Goal: Check status: Check status

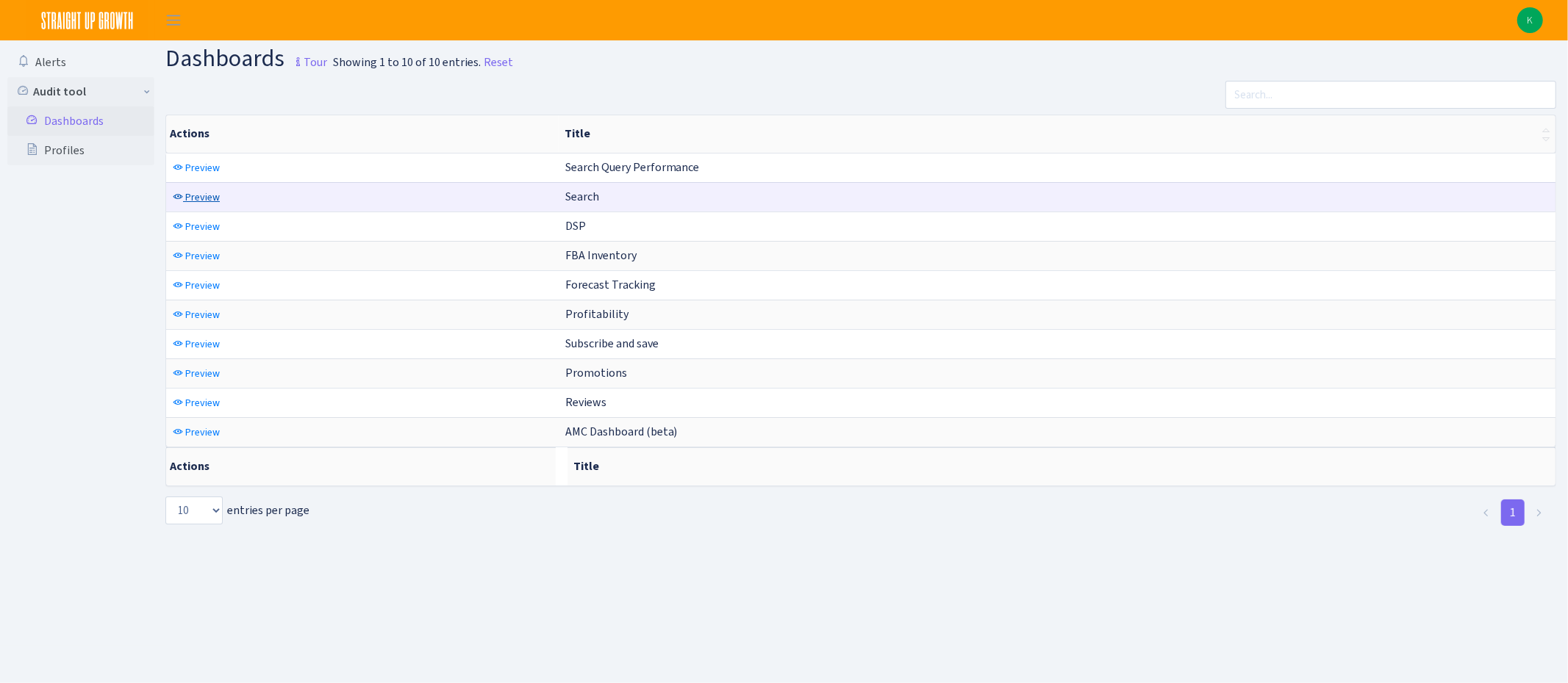
click at [193, 196] on span "Preview" at bounding box center [202, 196] width 34 height 14
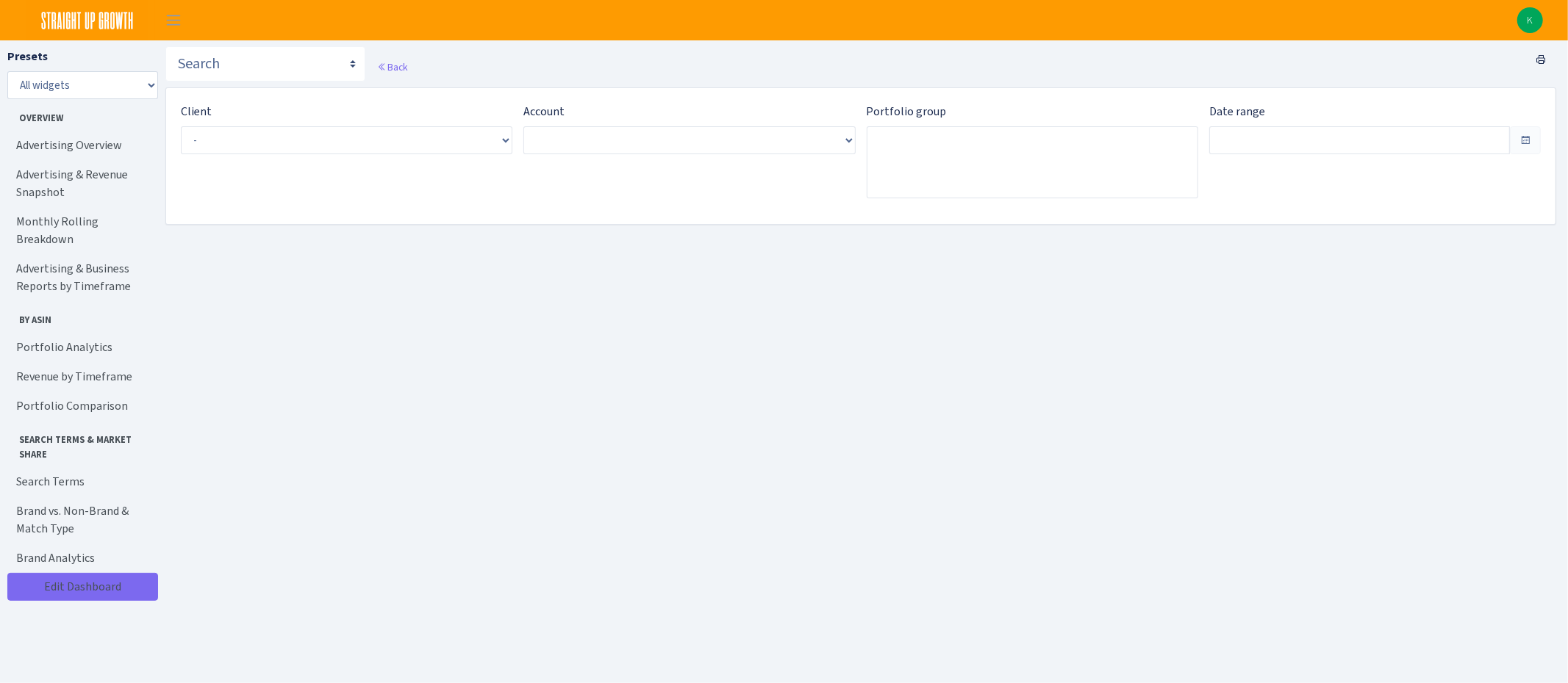
type input "[DATE] - [DATE]"
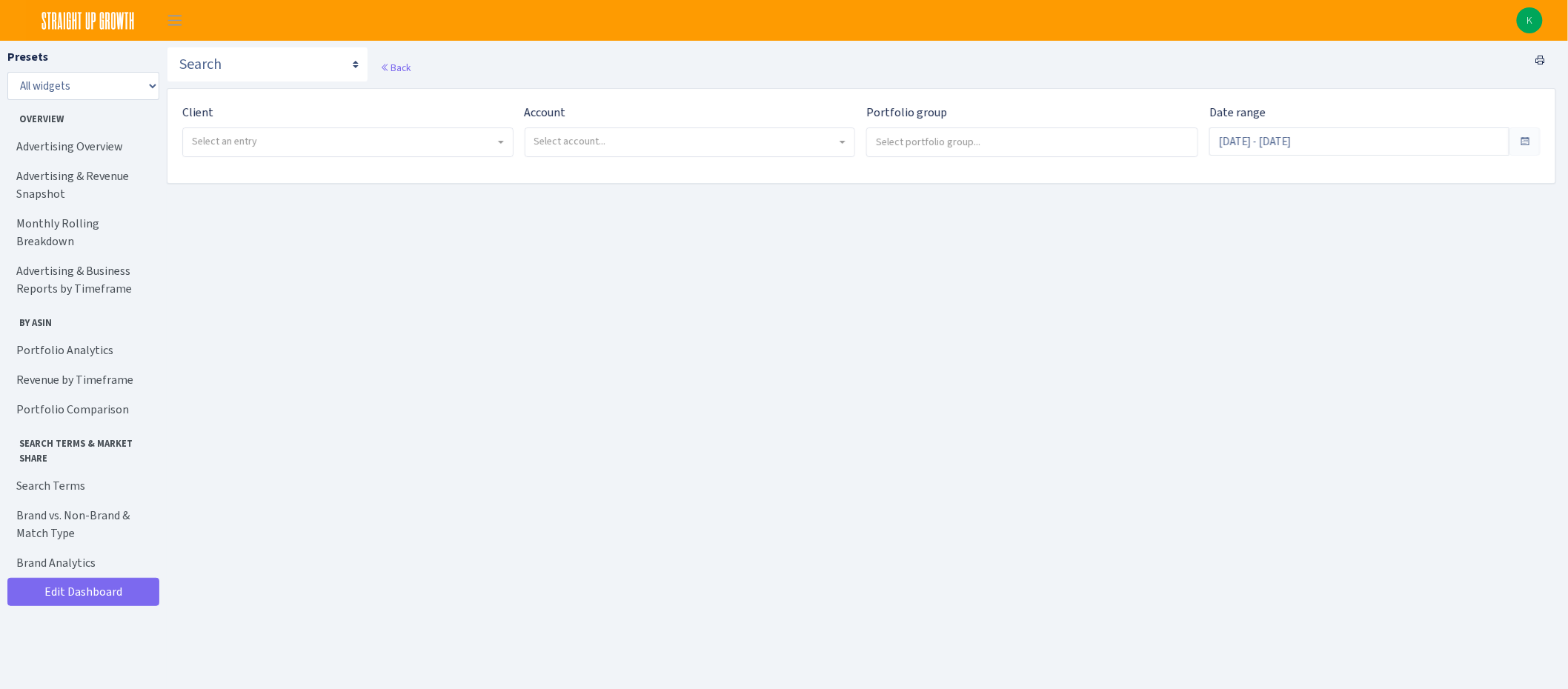
click at [266, 138] on span "Select an entry" at bounding box center [343, 142] width 303 height 15
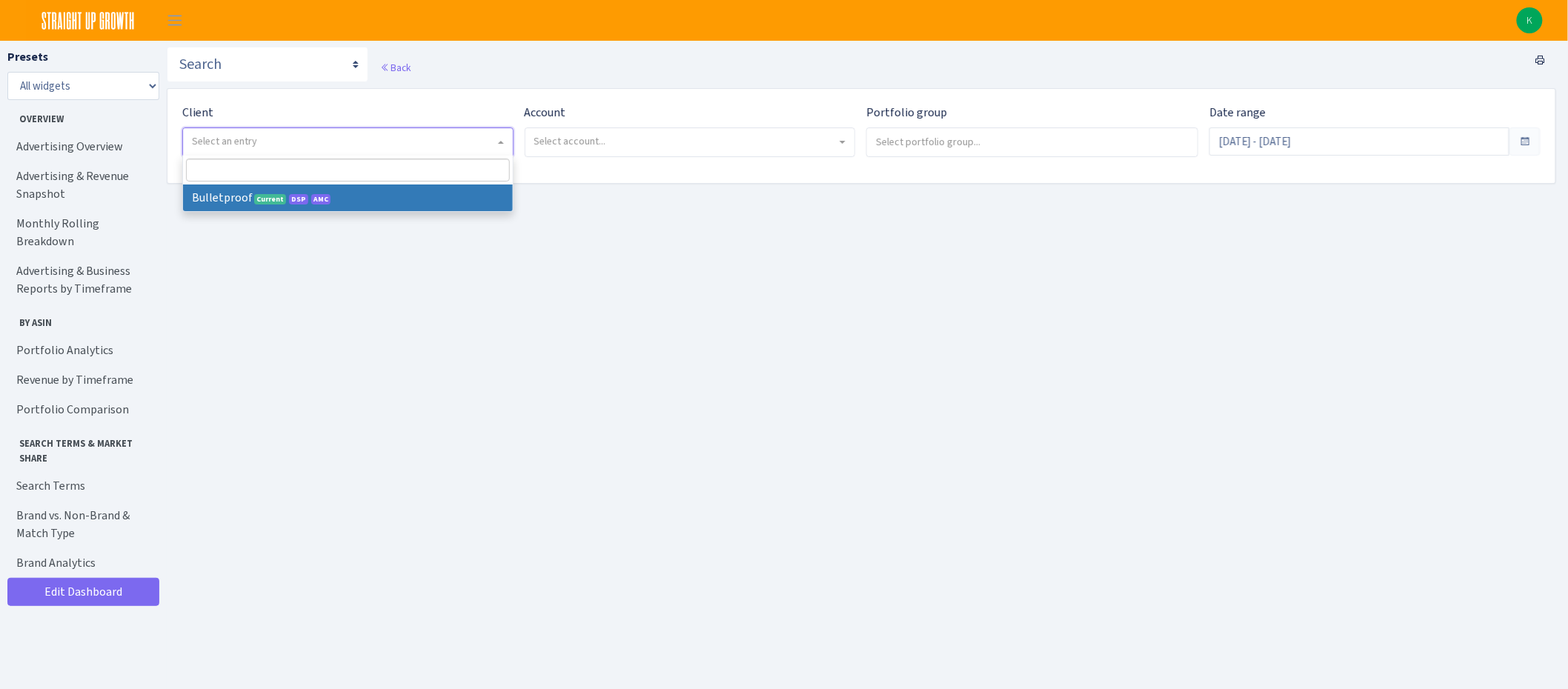
click at [243, 232] on main "Search Query Performance Search DSP FBA Inventory Forecast Tracking Profitabili…" at bounding box center [867, 389] width 1402 height 696
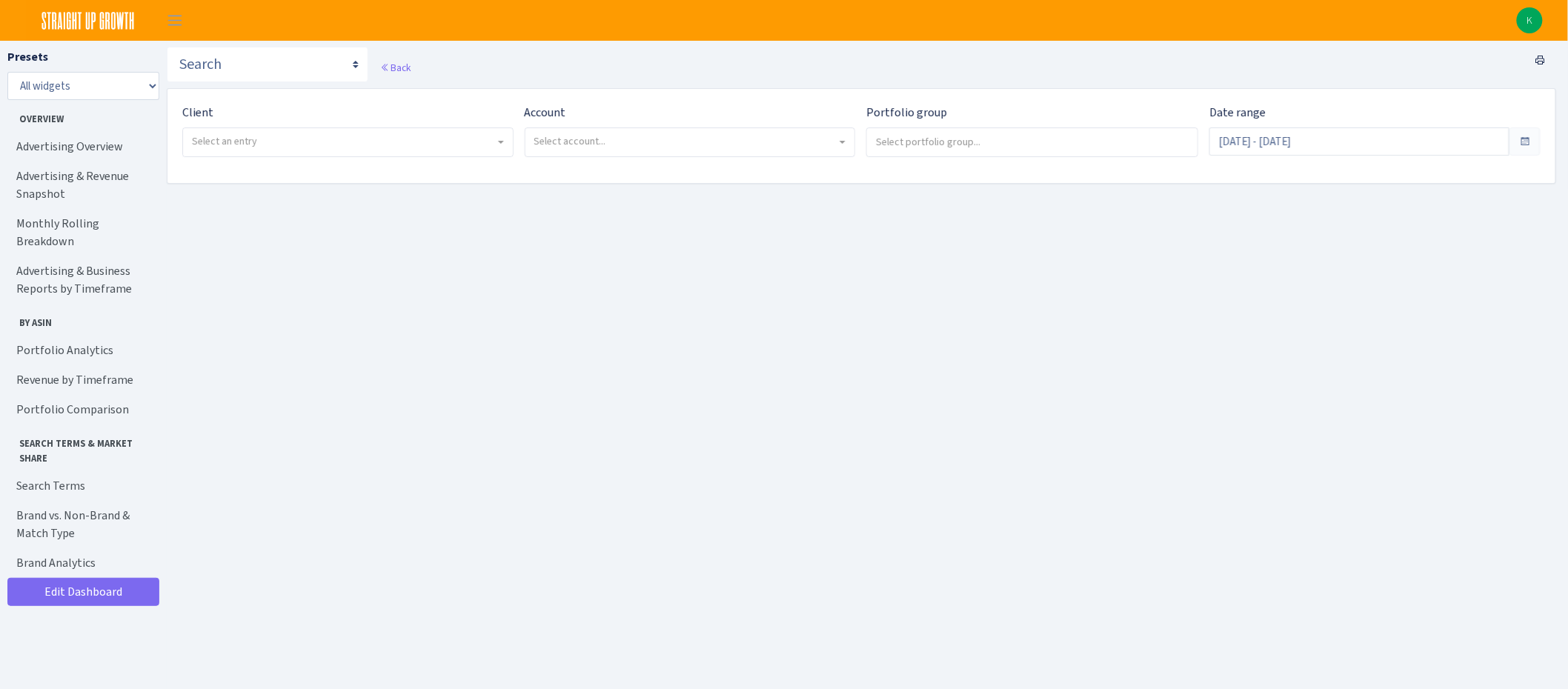
click at [245, 140] on span "Select an entry" at bounding box center [225, 141] width 65 height 14
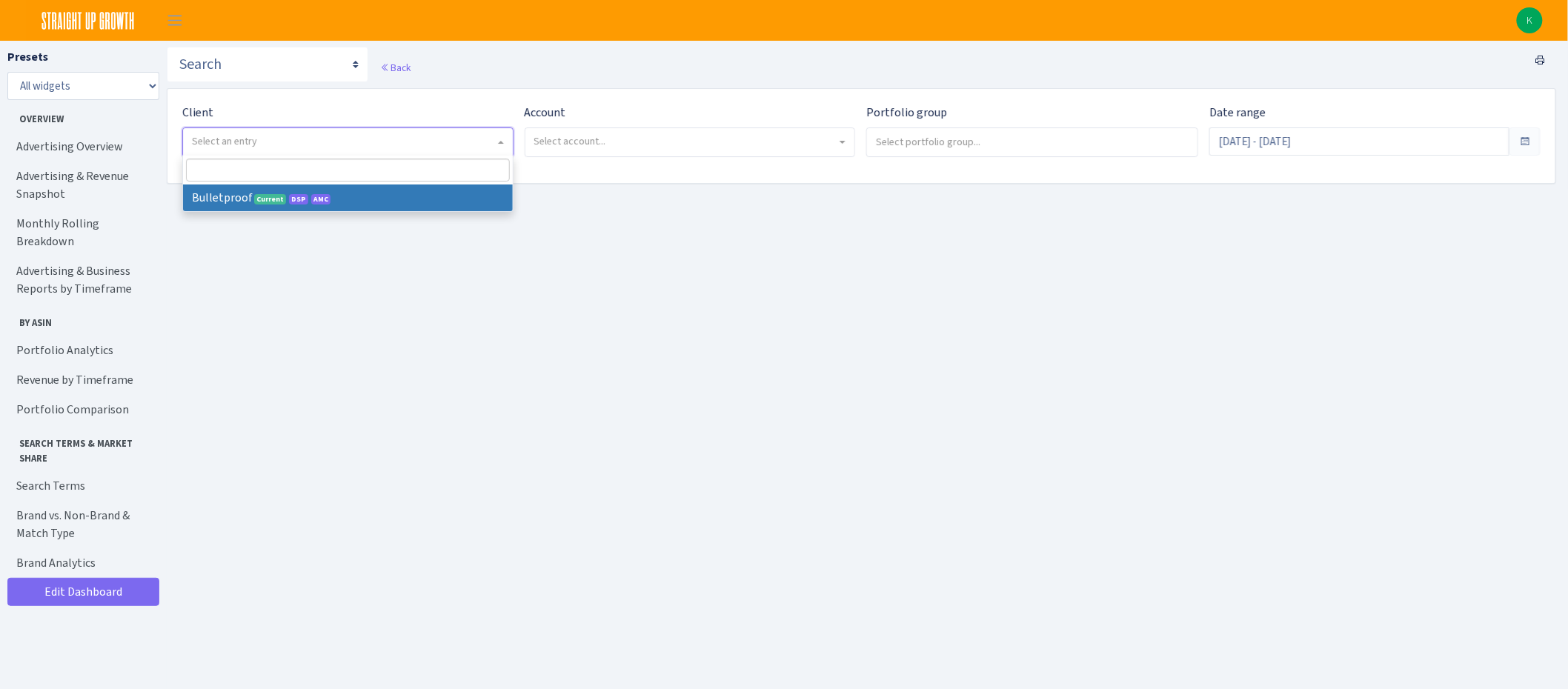
select select "409"
select select
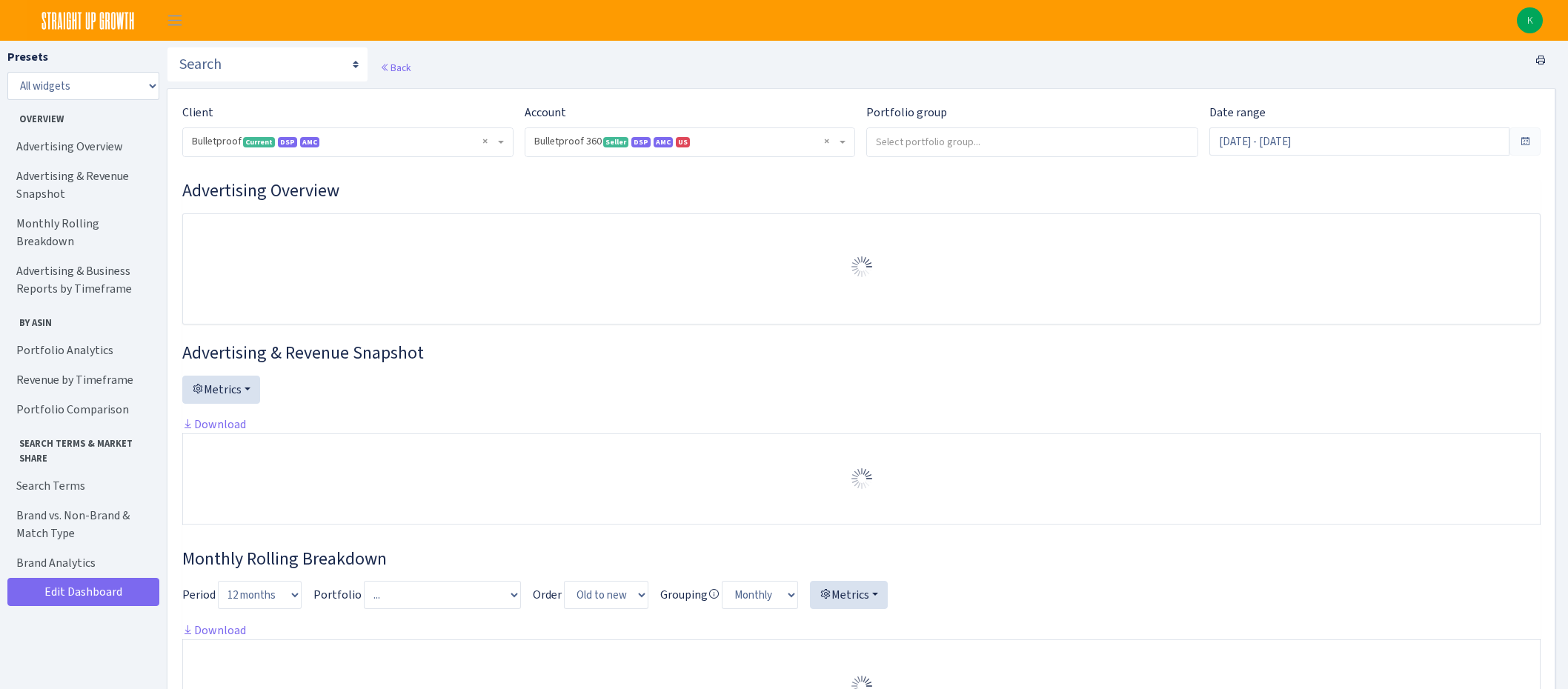
select select "3235730245795869"
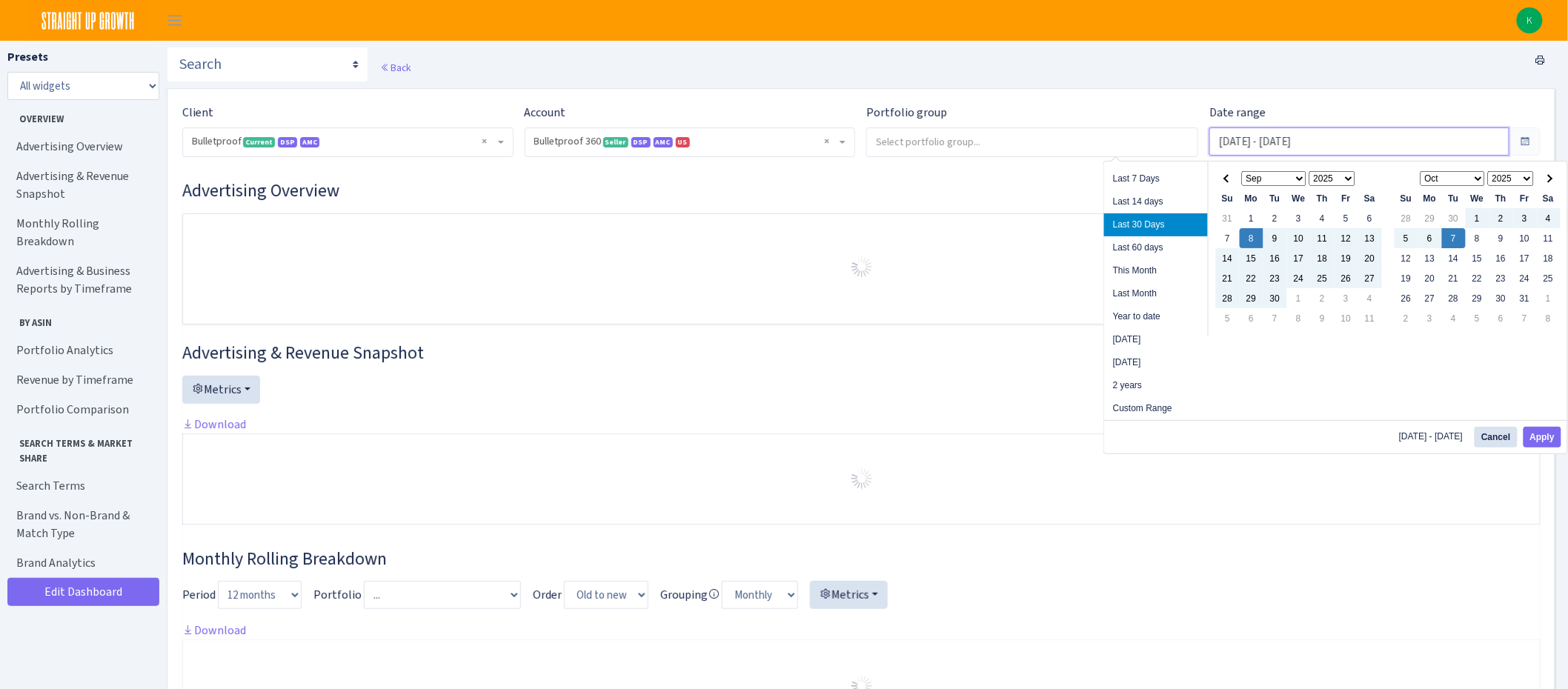
click at [1287, 136] on input "Sep 8, 2025 - Oct 7, 2025" at bounding box center [1360, 141] width 300 height 28
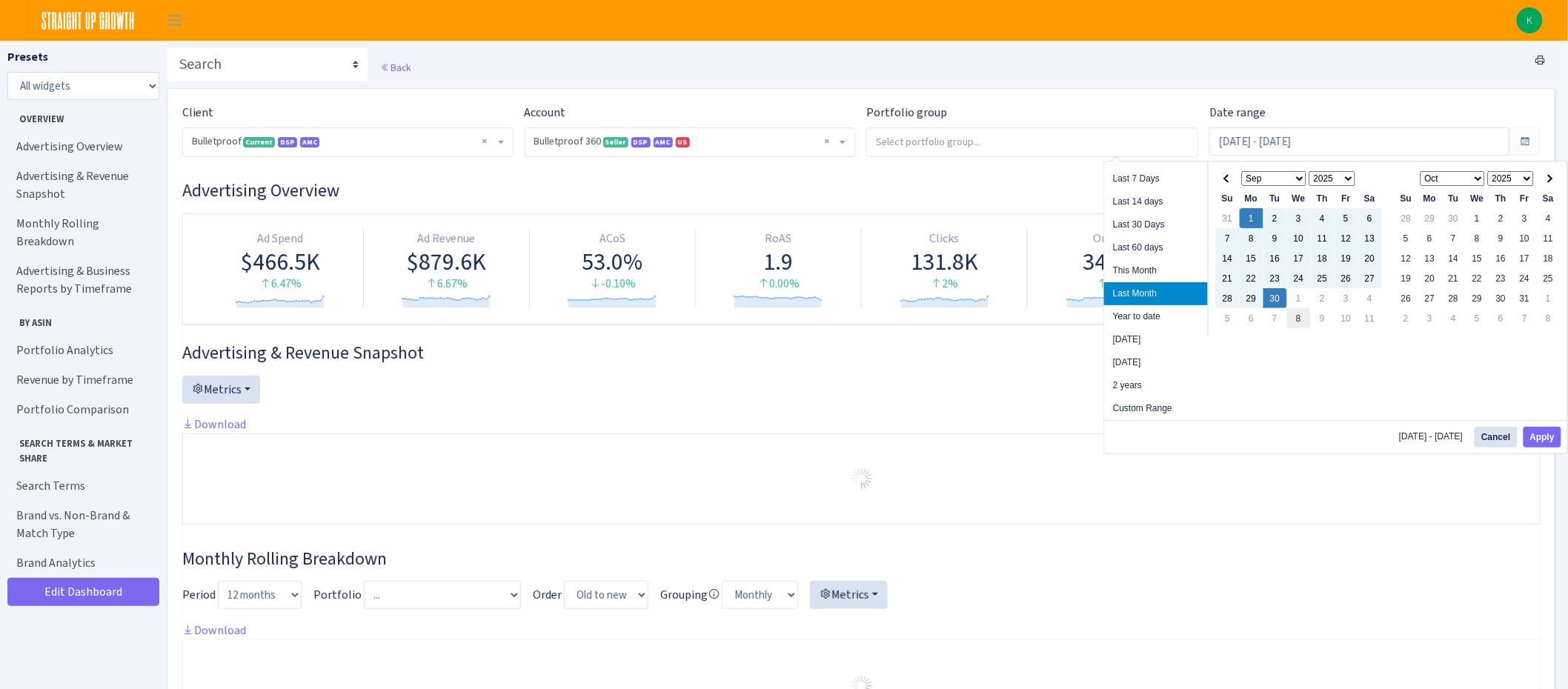
drag, startPoint x: 1282, startPoint y: 298, endPoint x: 1296, endPoint y: 311, distance: 19.1
click at [1545, 441] on button "Apply" at bounding box center [1543, 437] width 38 height 21
type input "[DATE] - [DATE]"
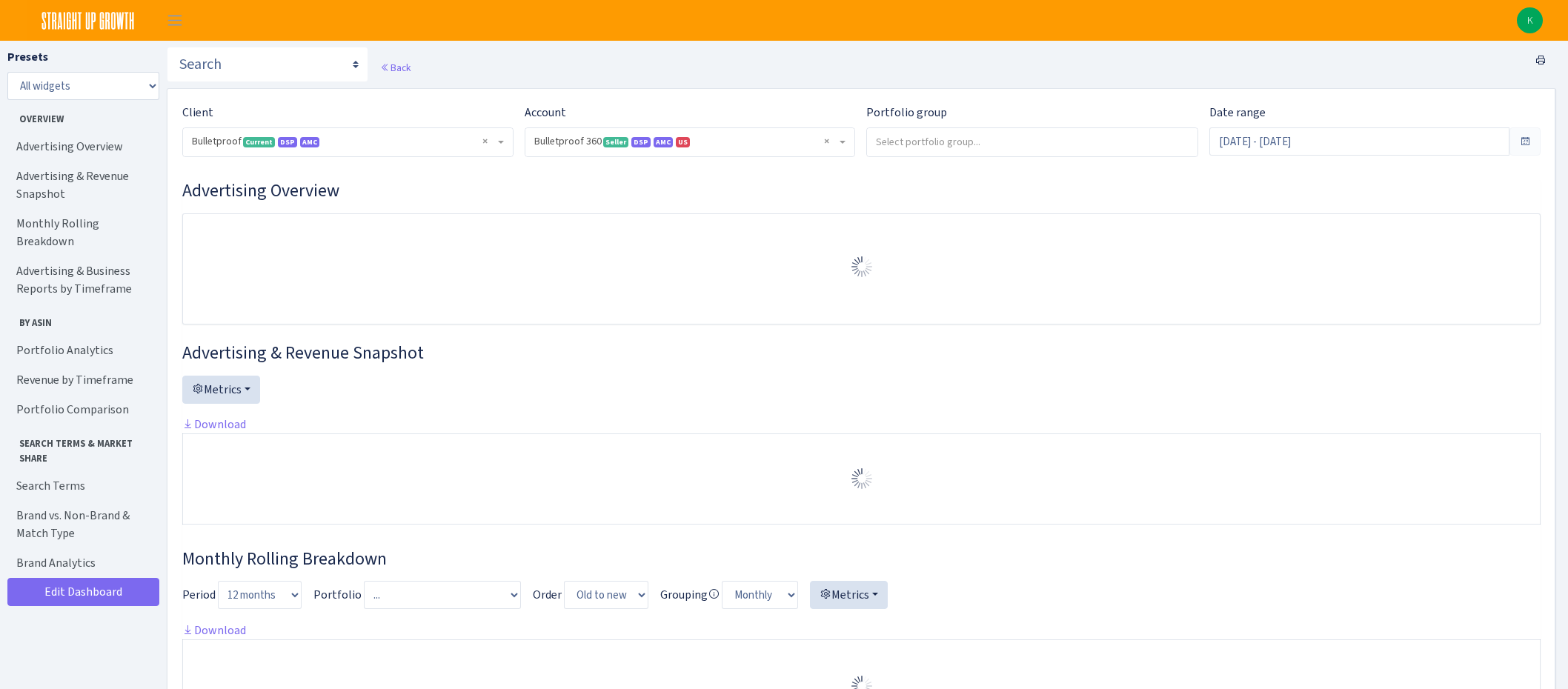
select select "3235730245795869"
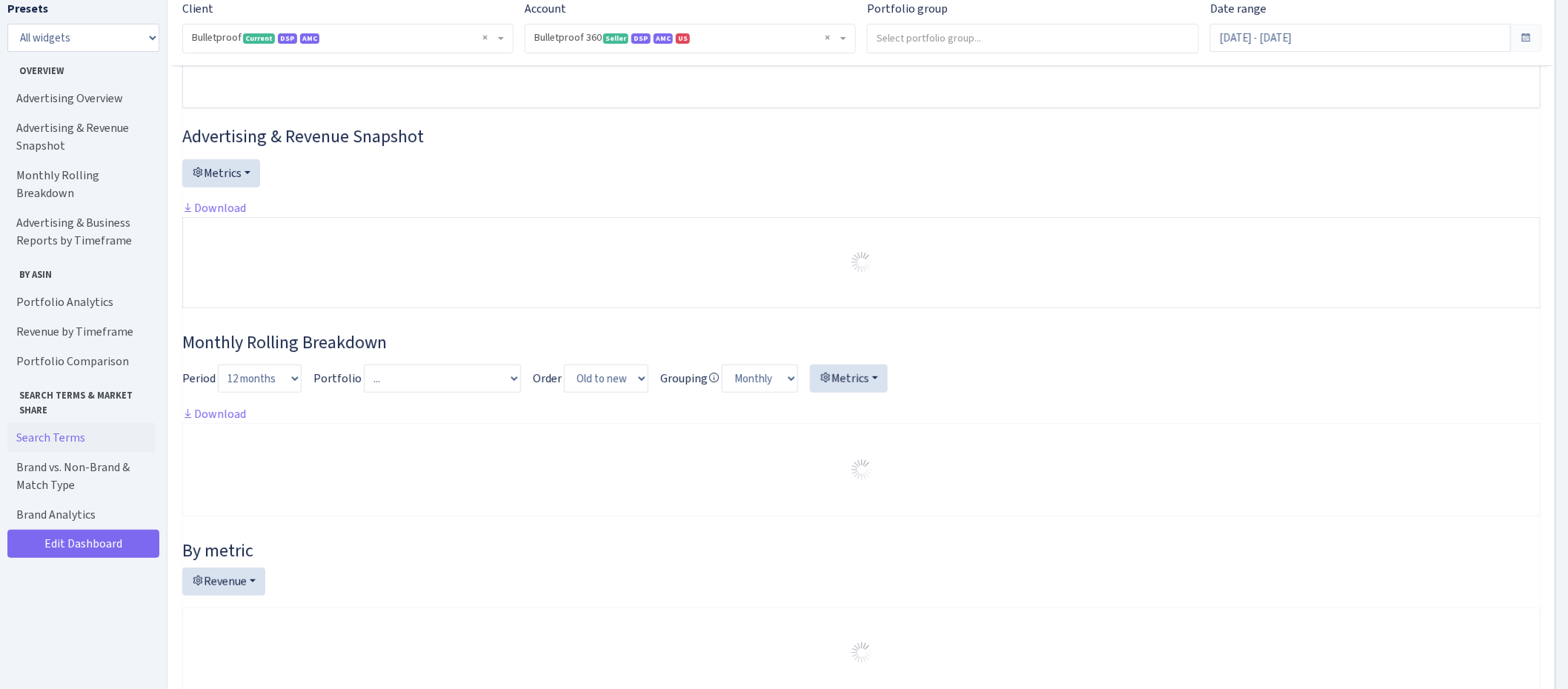
click at [70, 424] on link "Search Terms" at bounding box center [81, 438] width 148 height 30
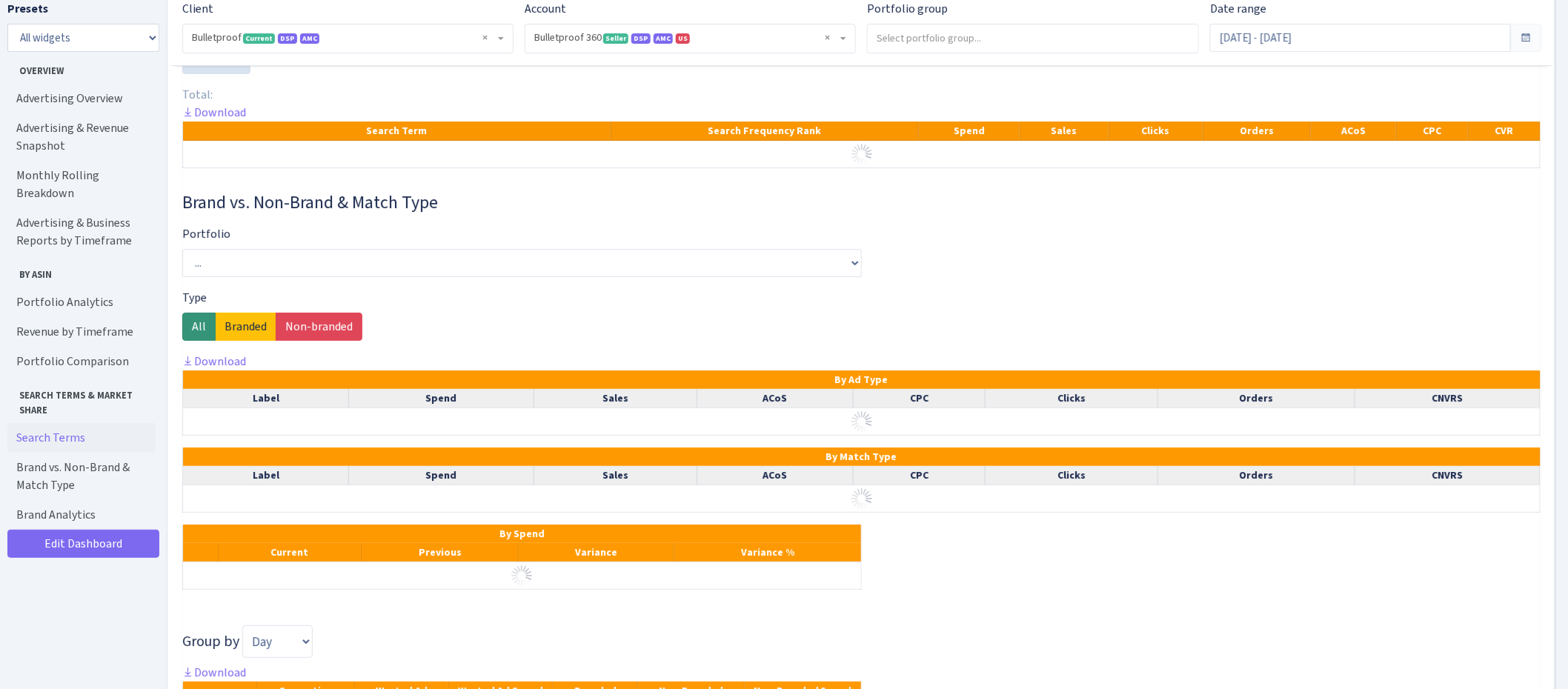
scroll to position [2113, 0]
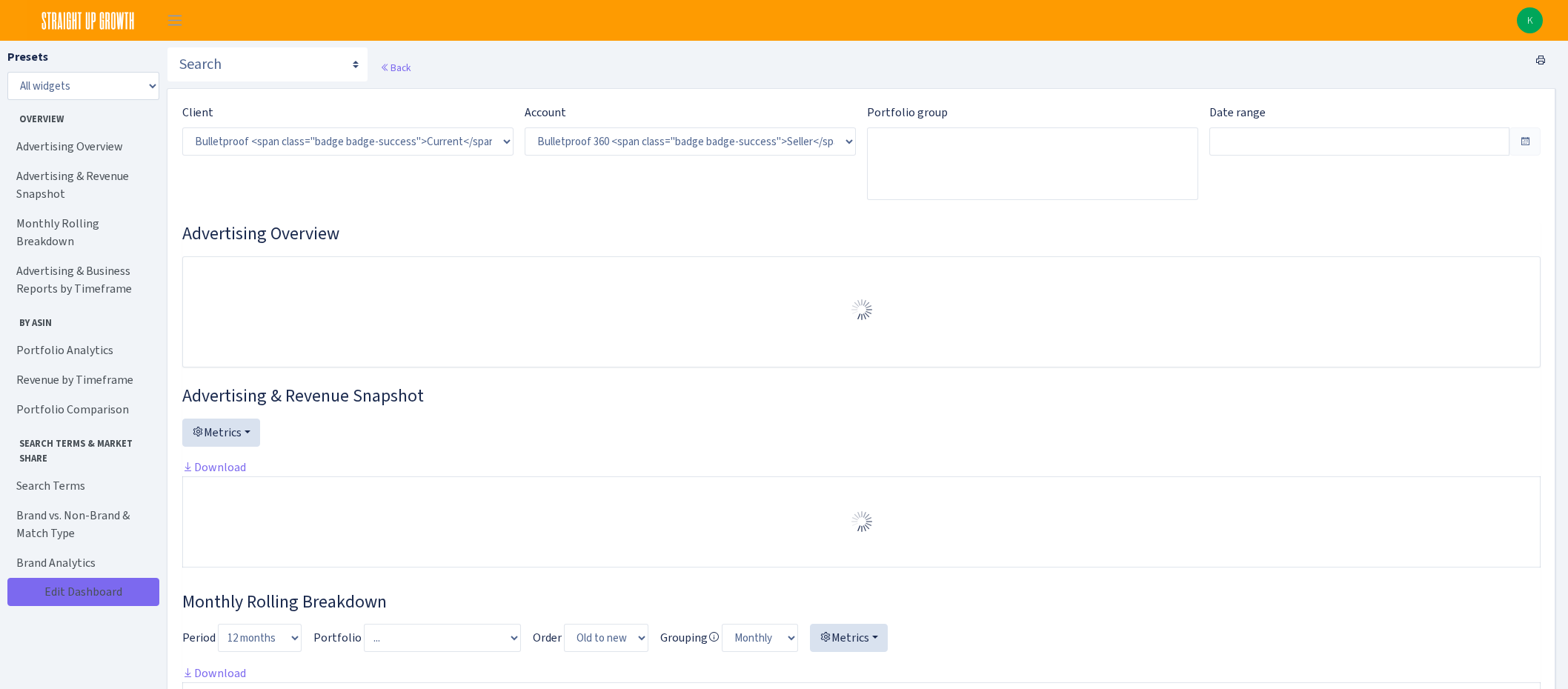
select select "3235730245795869"
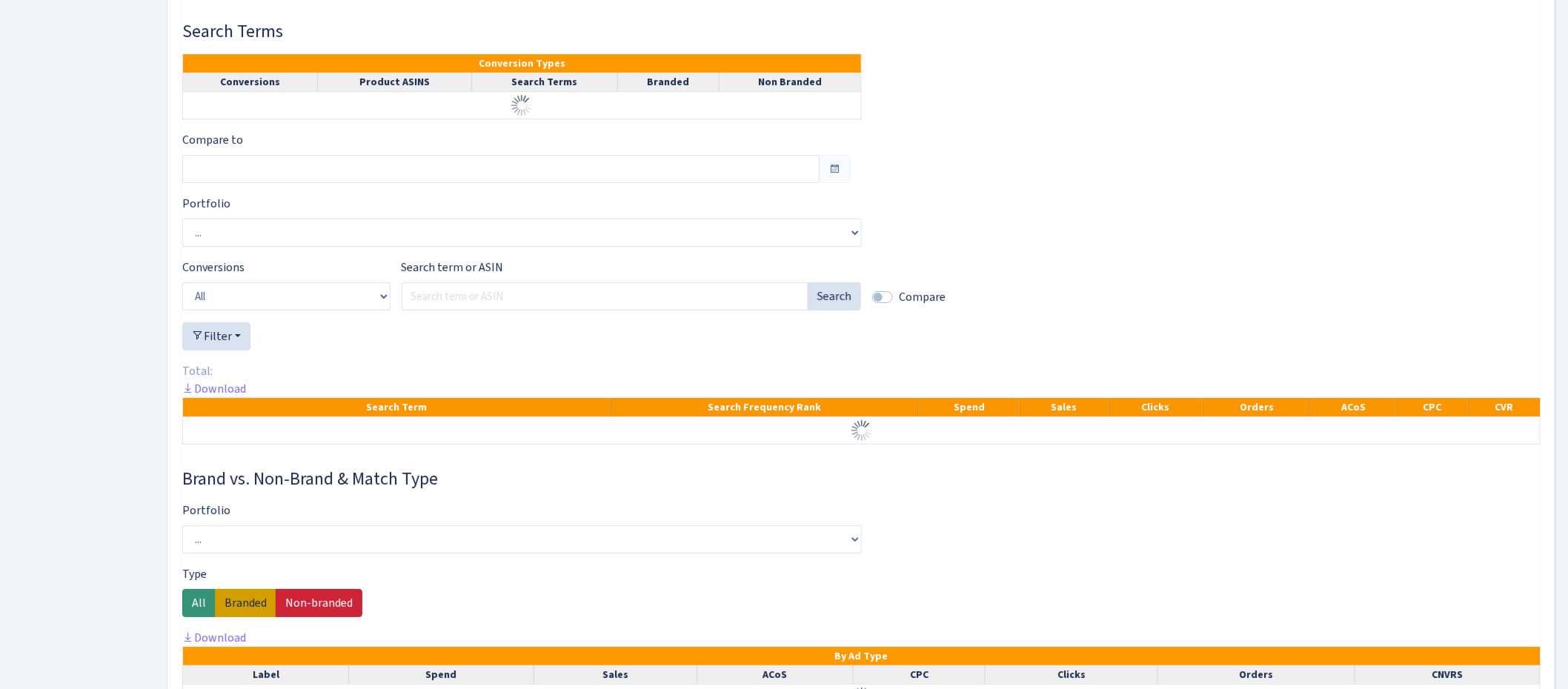
type input "[DATE] - [DATE]"
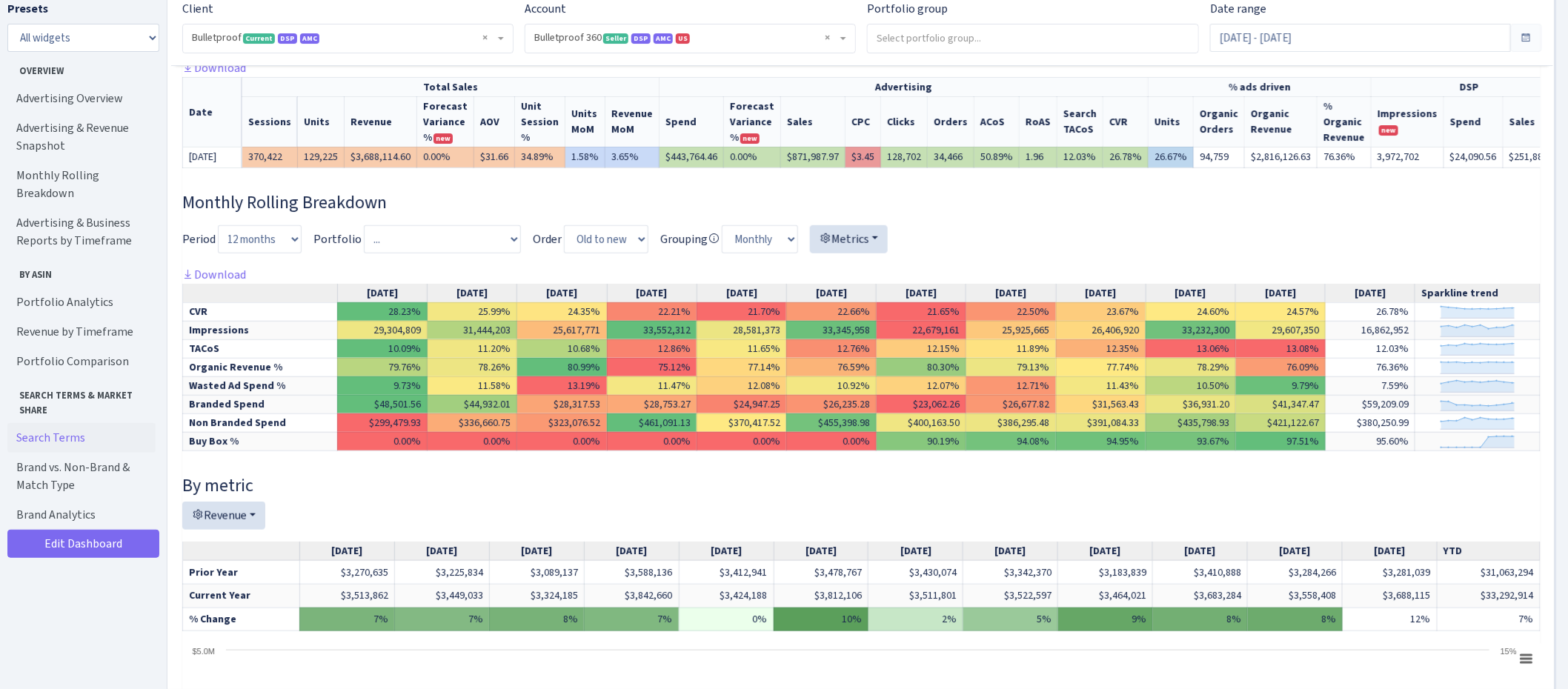
scroll to position [234, 0]
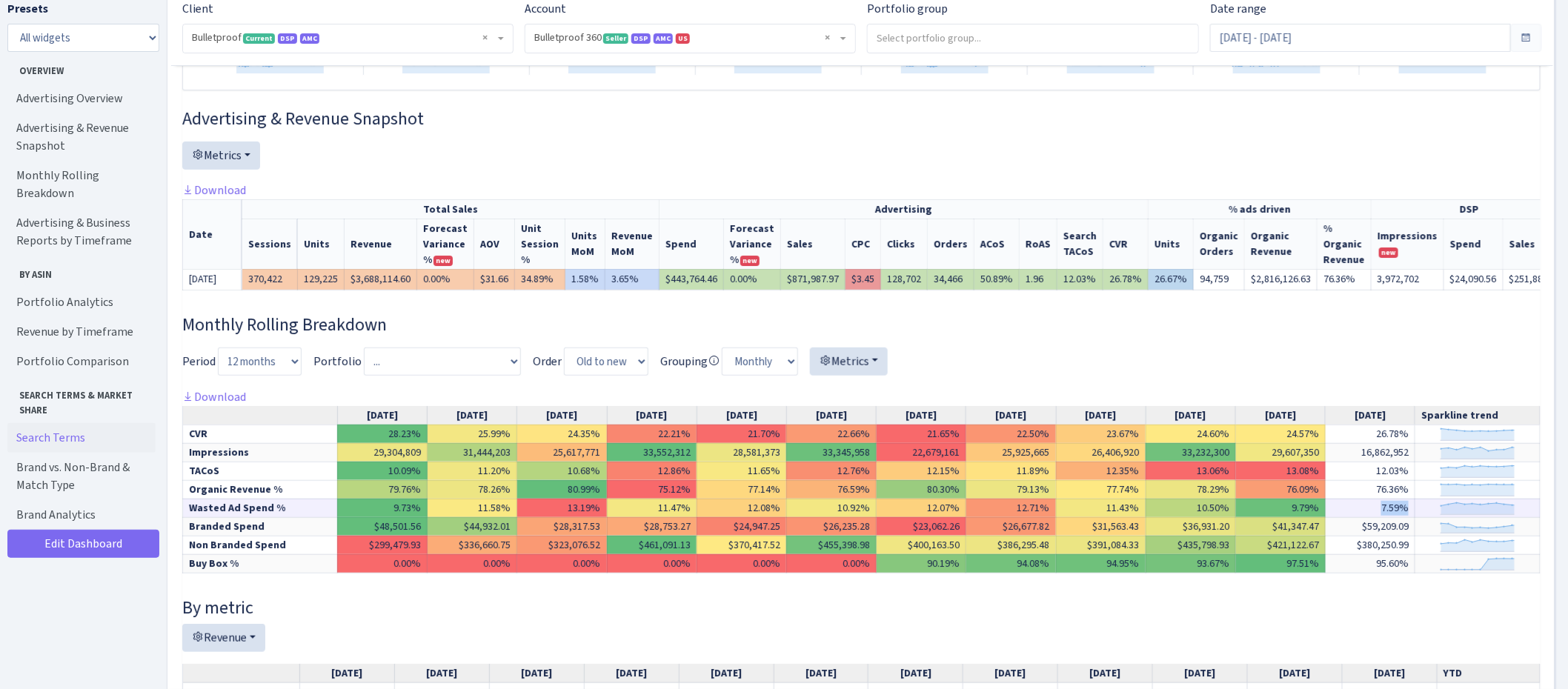
drag, startPoint x: 1418, startPoint y: 513, endPoint x: 1330, endPoint y: 520, distance: 88.3
click at [1330, 517] on td "7.59%" at bounding box center [1371, 508] width 90 height 18
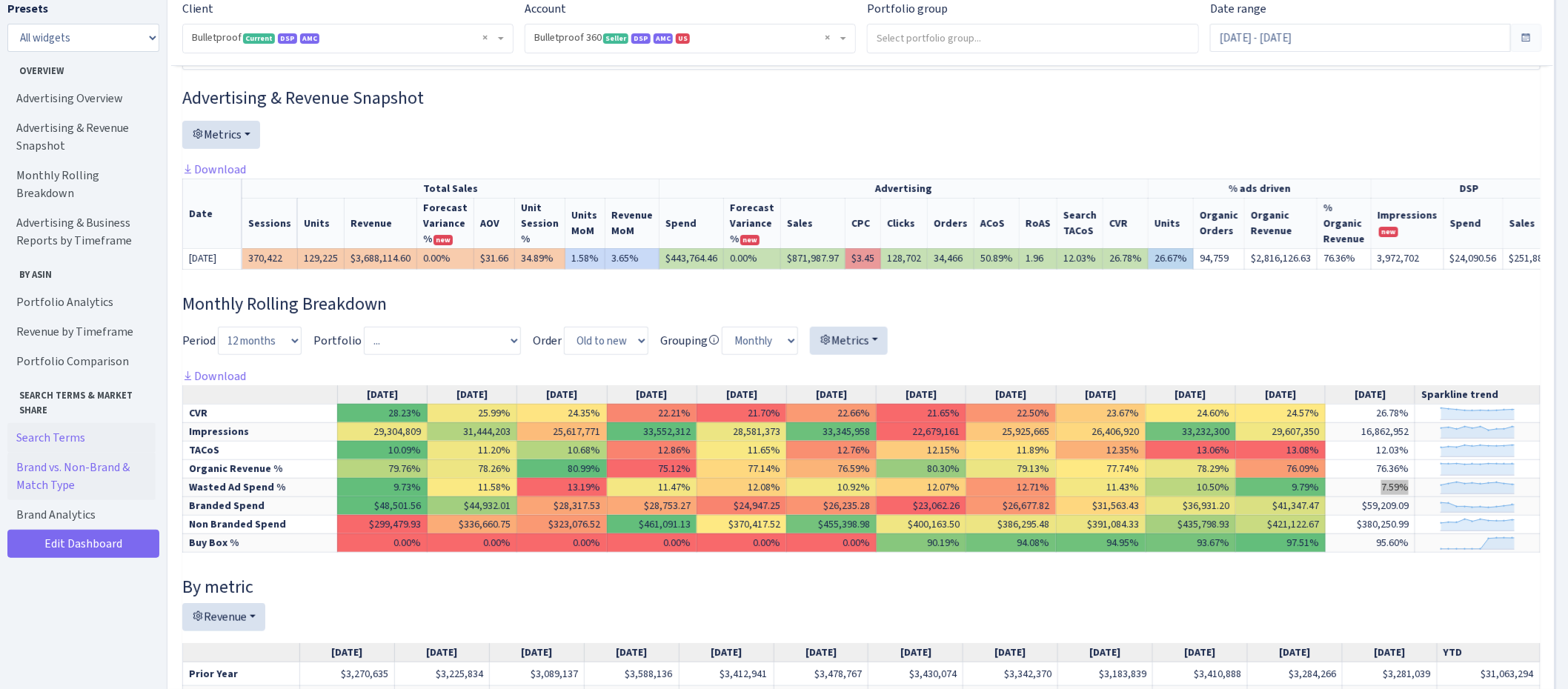
scroll to position [275, 0]
